Goal: Information Seeking & Learning: Learn about a topic

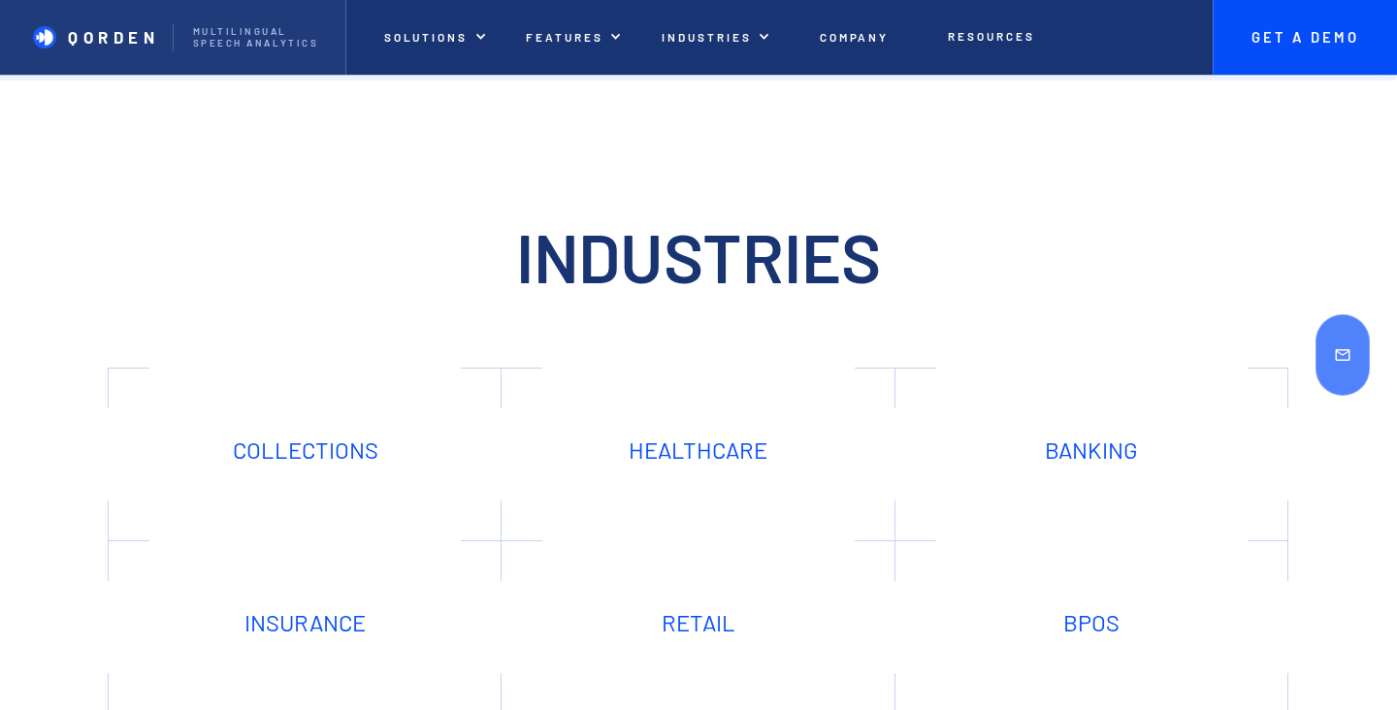
scroll to position [5296, 0]
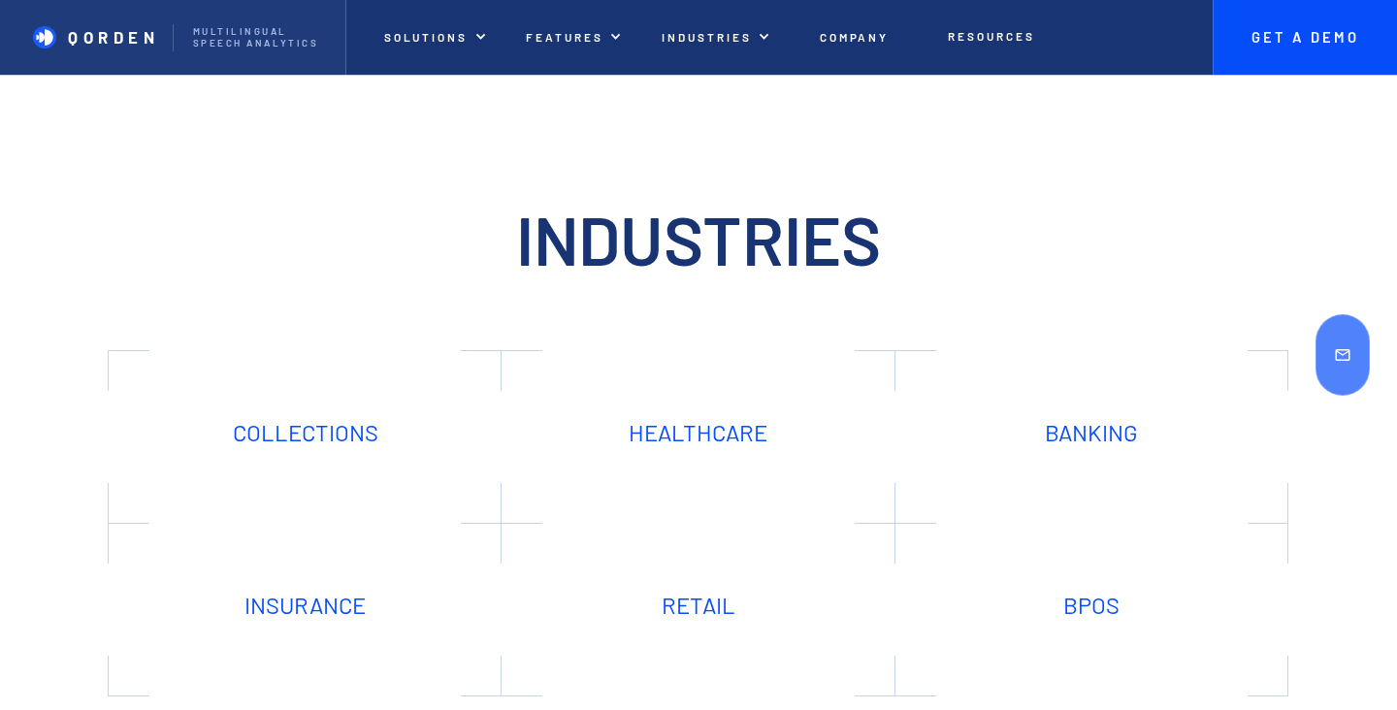
click at [779, 420] on link "Healthcare" at bounding box center [699, 437] width 372 height 152
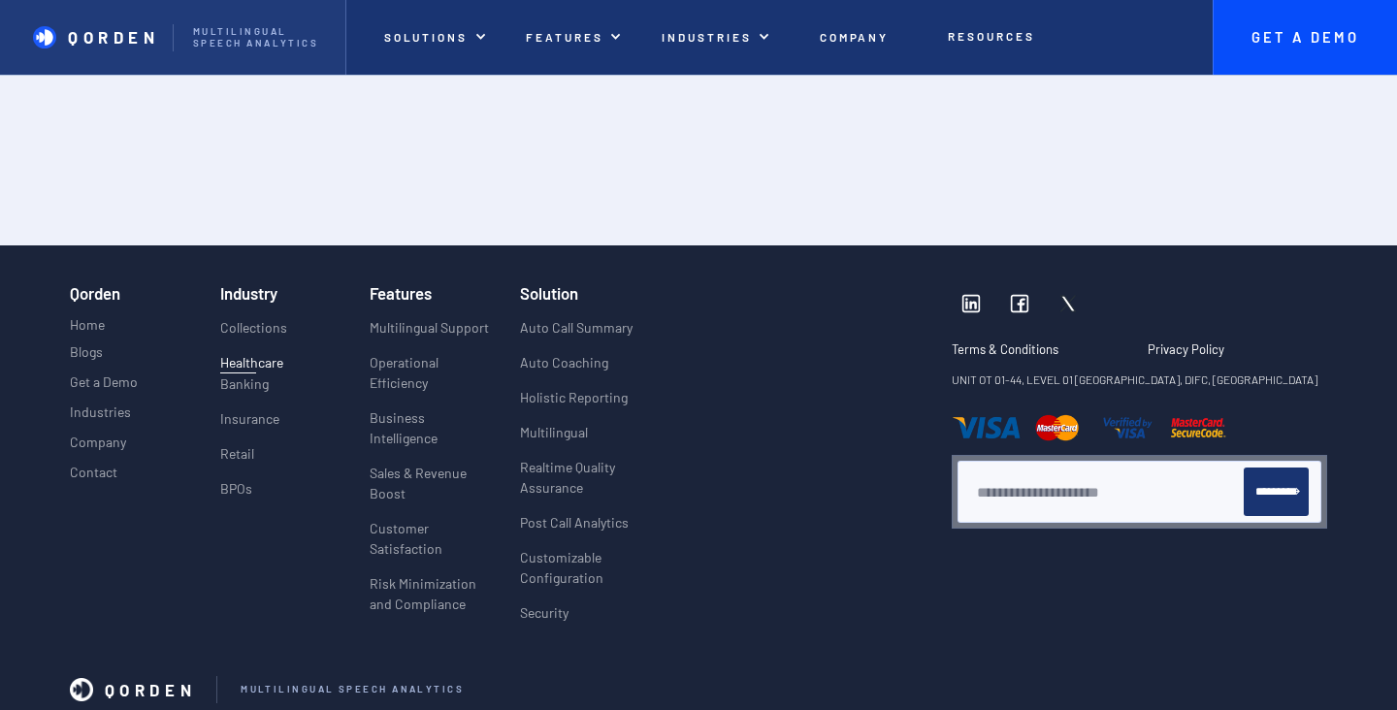
scroll to position [3710, 0]
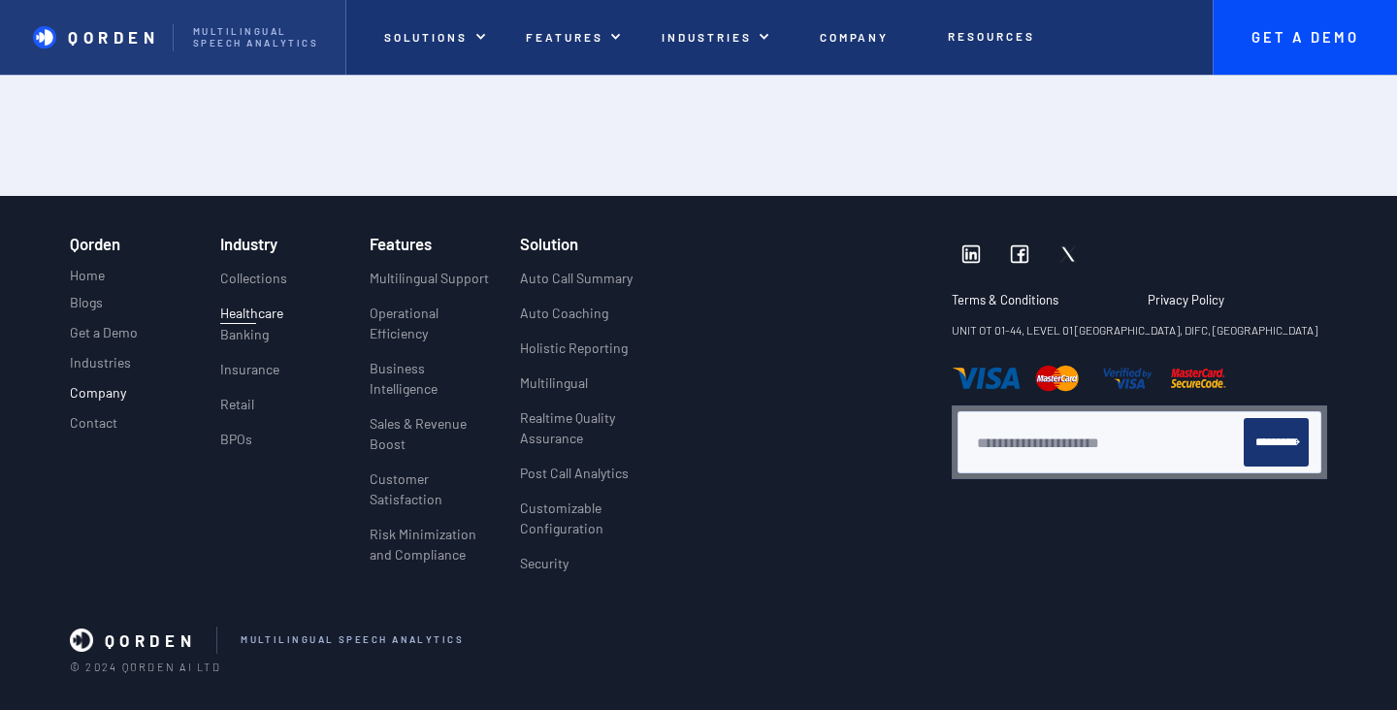
click at [93, 385] on p "Company" at bounding box center [98, 393] width 56 height 16
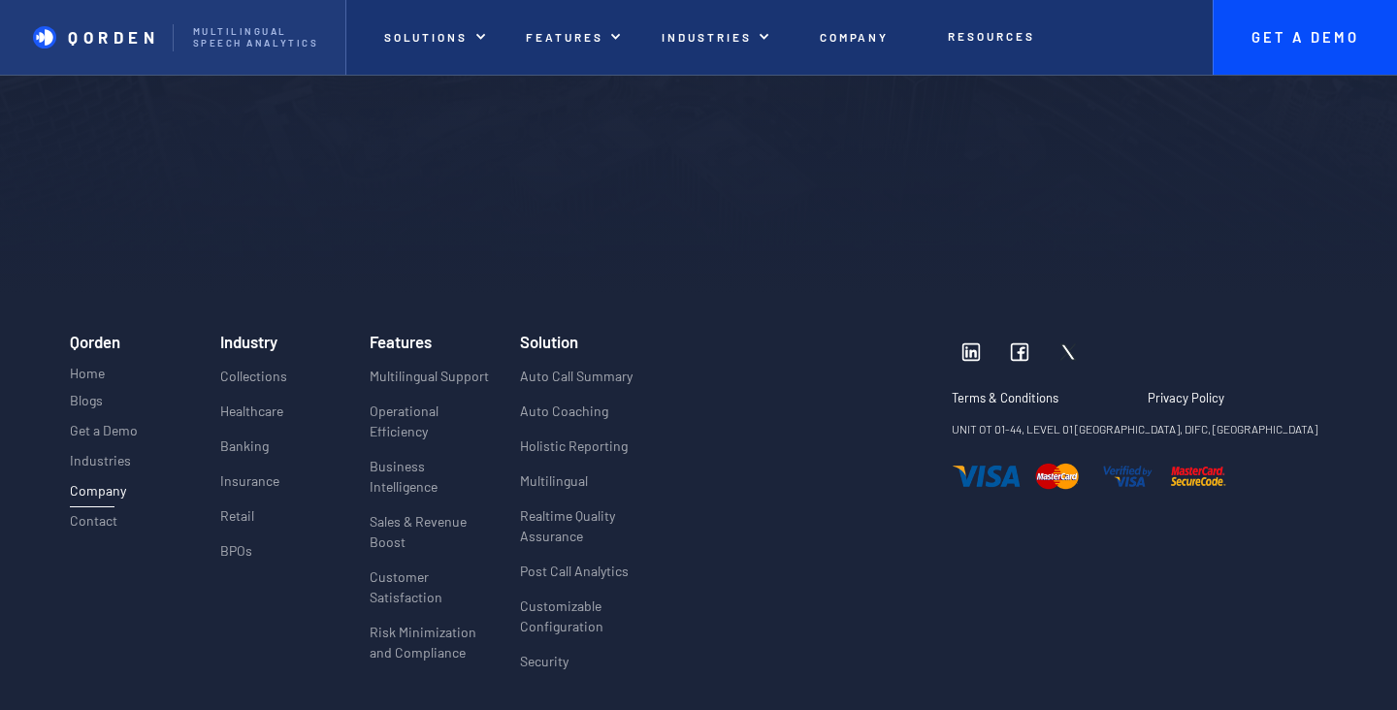
scroll to position [4667, 0]
